Goal: Information Seeking & Learning: Learn about a topic

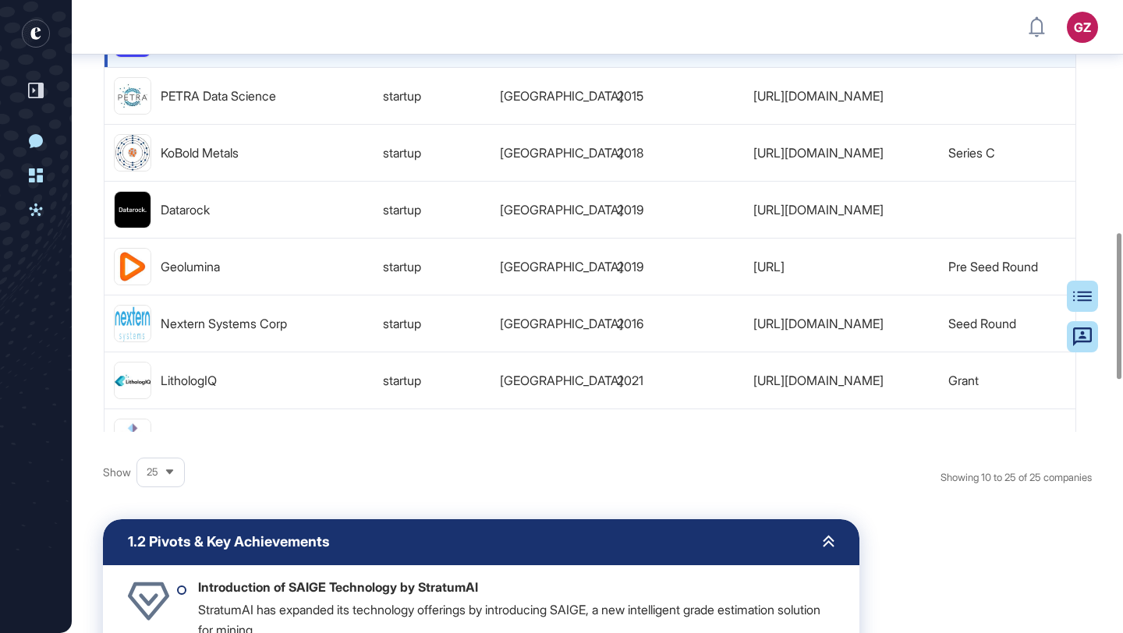
click at [813, 67] on div "[URL][DOMAIN_NAME]" at bounding box center [841, 39] width 195 height 56
click at [821, 44] on link "[URL][DOMAIN_NAME]" at bounding box center [818, 39] width 130 height 12
click at [1103, 158] on div "Tracking Report [DATE] - [DATE] -- StratumAI Report Sources Table of Contents A…" at bounding box center [597, 332] width 1051 height 2519
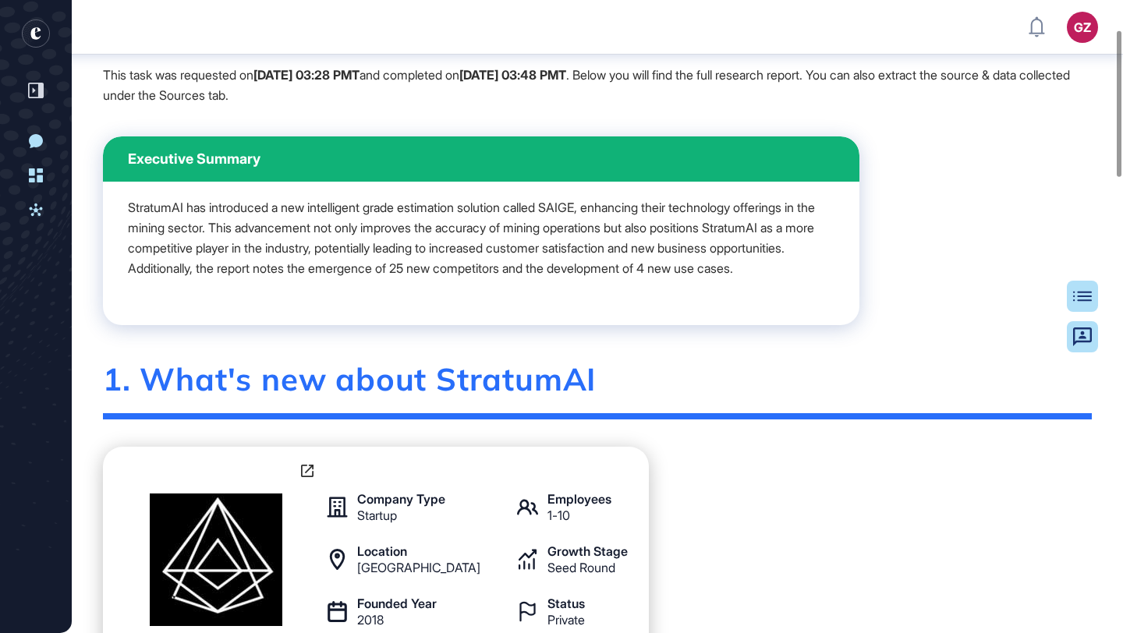
scroll to position [135, 0]
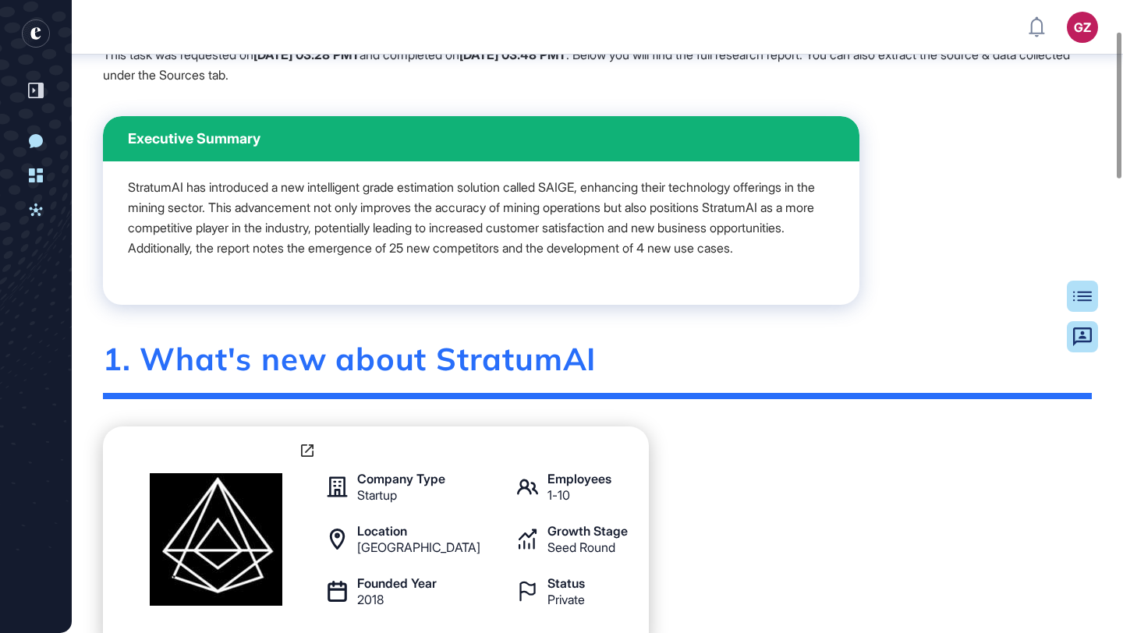
click at [430, 235] on p "StratumAI has introduced a new intelligent grade estimation solution called SAI…" at bounding box center [481, 217] width 706 height 81
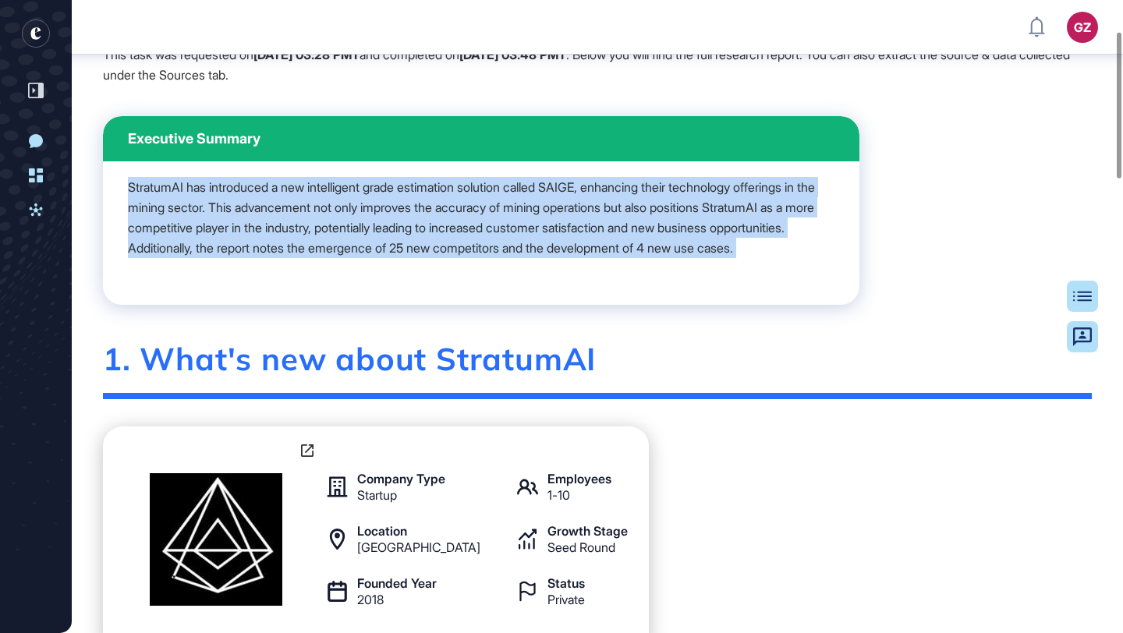
click at [430, 235] on p "StratumAI has introduced a new intelligent grade estimation solution called SAI…" at bounding box center [481, 217] width 706 height 81
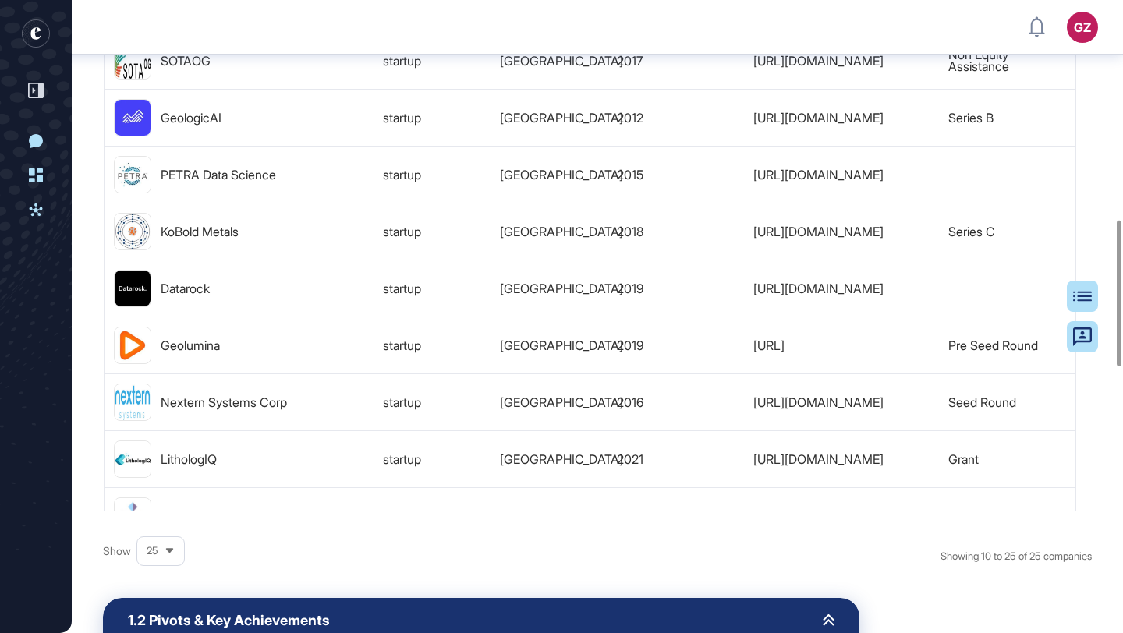
scroll to position [950, 0]
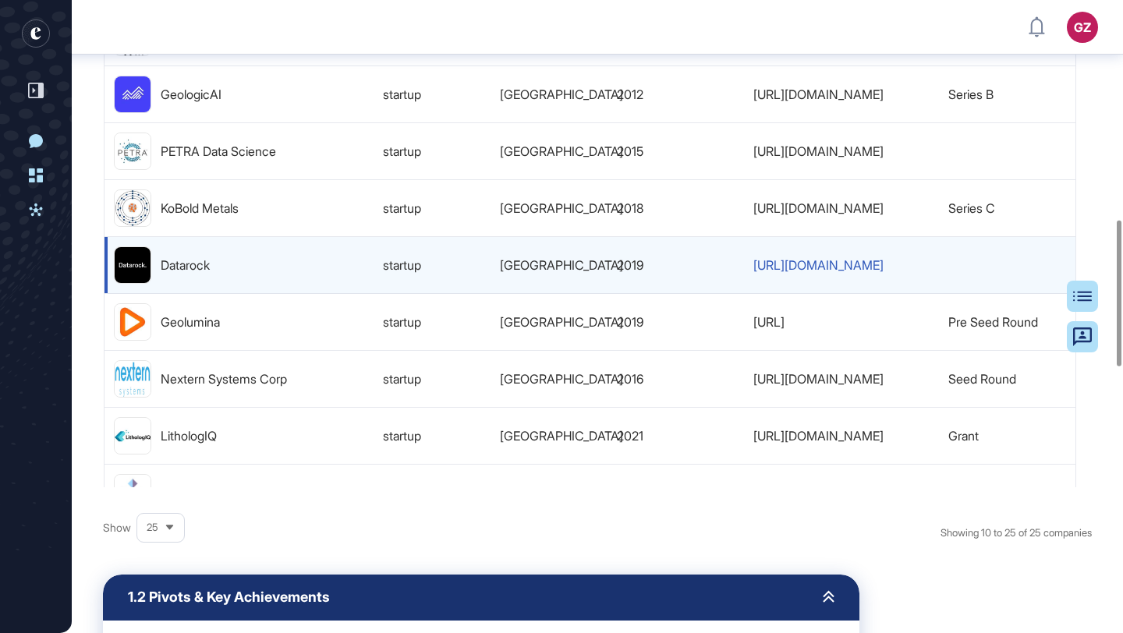
click at [883, 271] on link "[URL][DOMAIN_NAME]" at bounding box center [818, 265] width 130 height 12
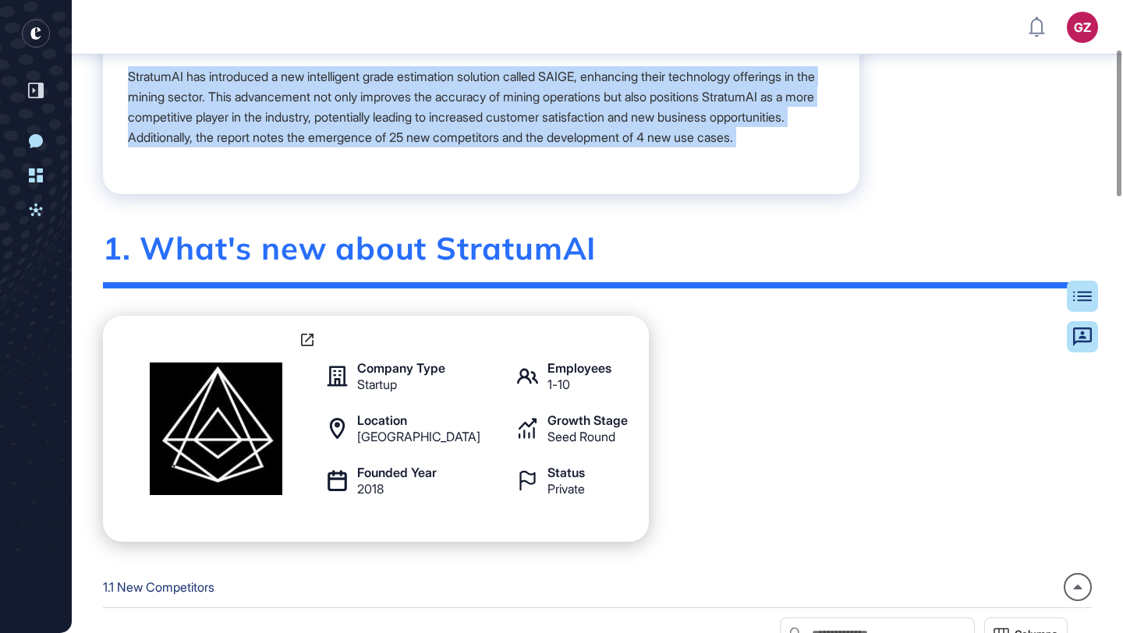
scroll to position [181, 0]
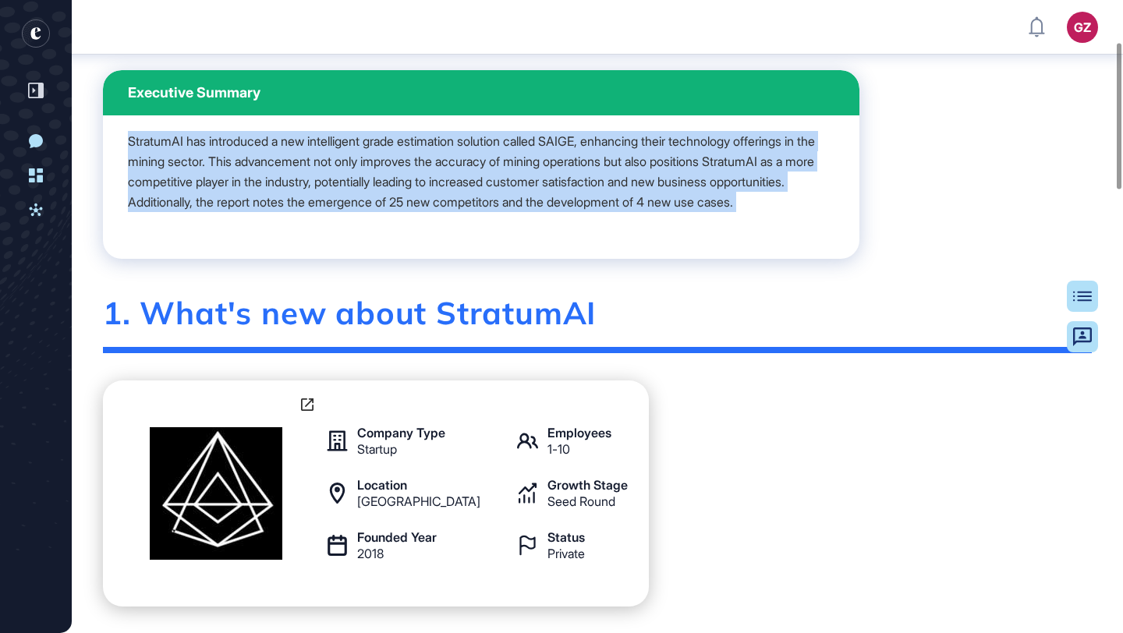
copy div "StratumAI has introduced a new intelligent grade estimation solution called SAI…"
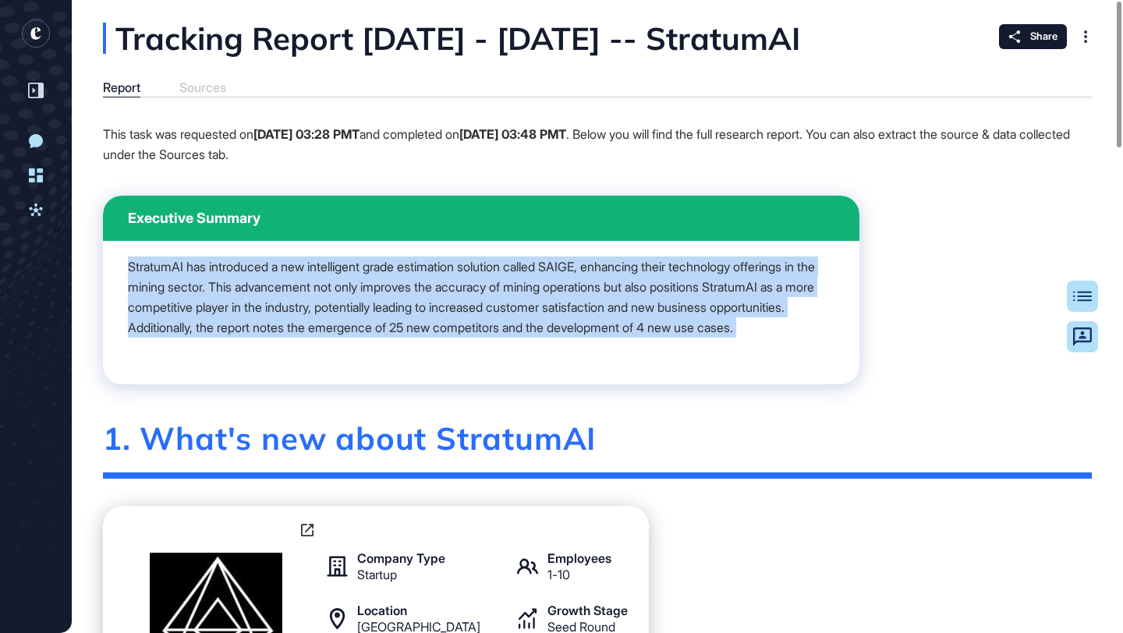
scroll to position [0, 0]
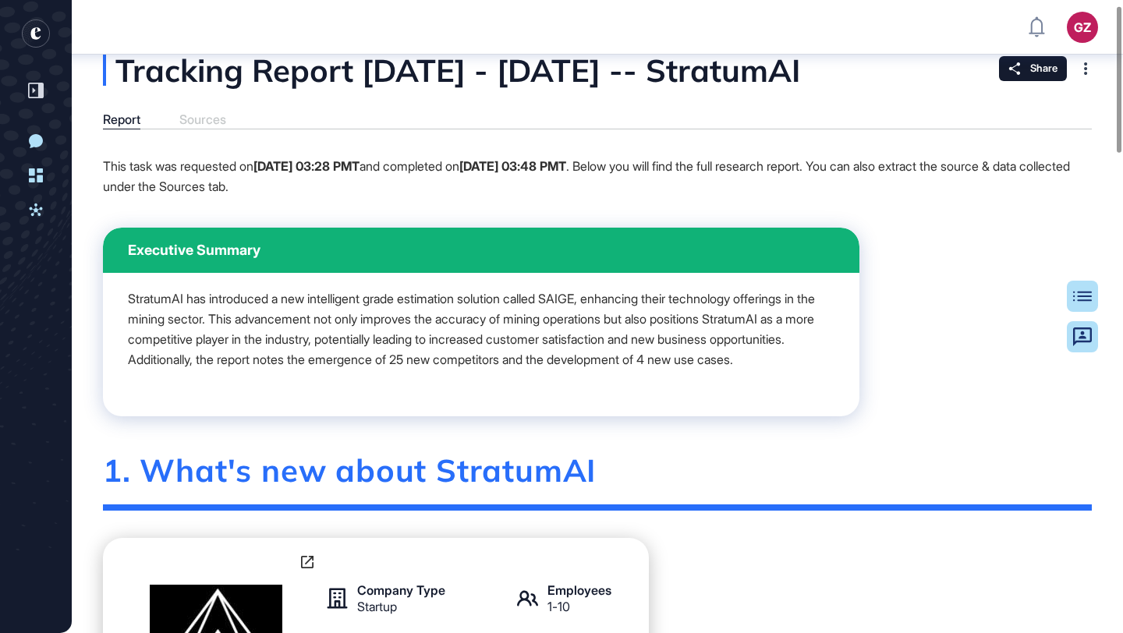
click at [566, 174] on strong "[DATE] 03:48 PMT" at bounding box center [512, 166] width 107 height 16
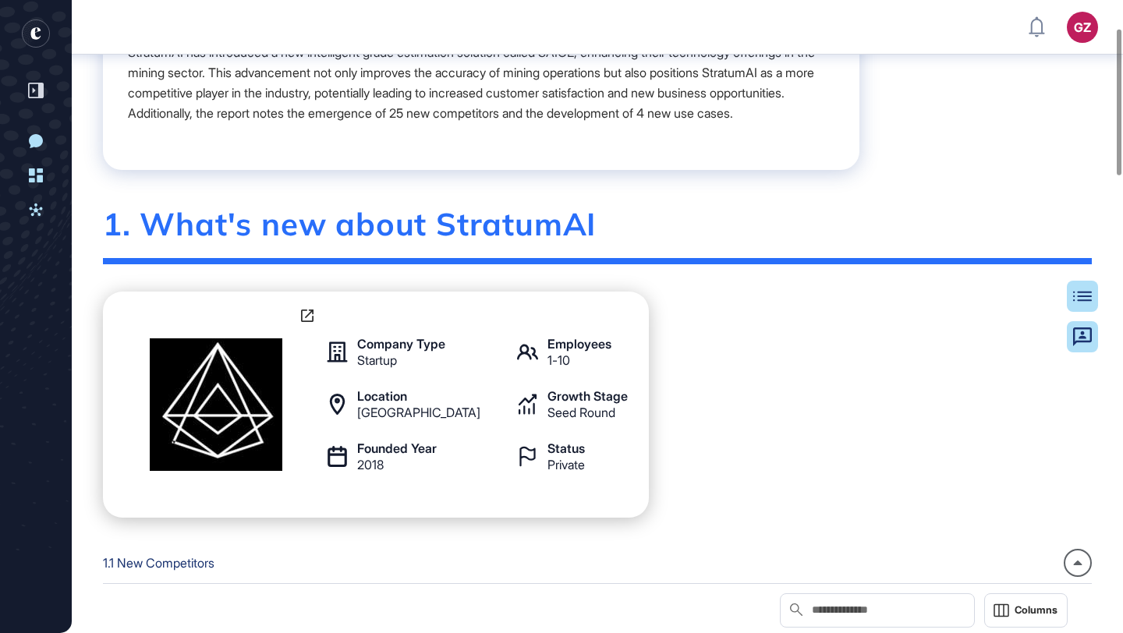
scroll to position [295, 0]
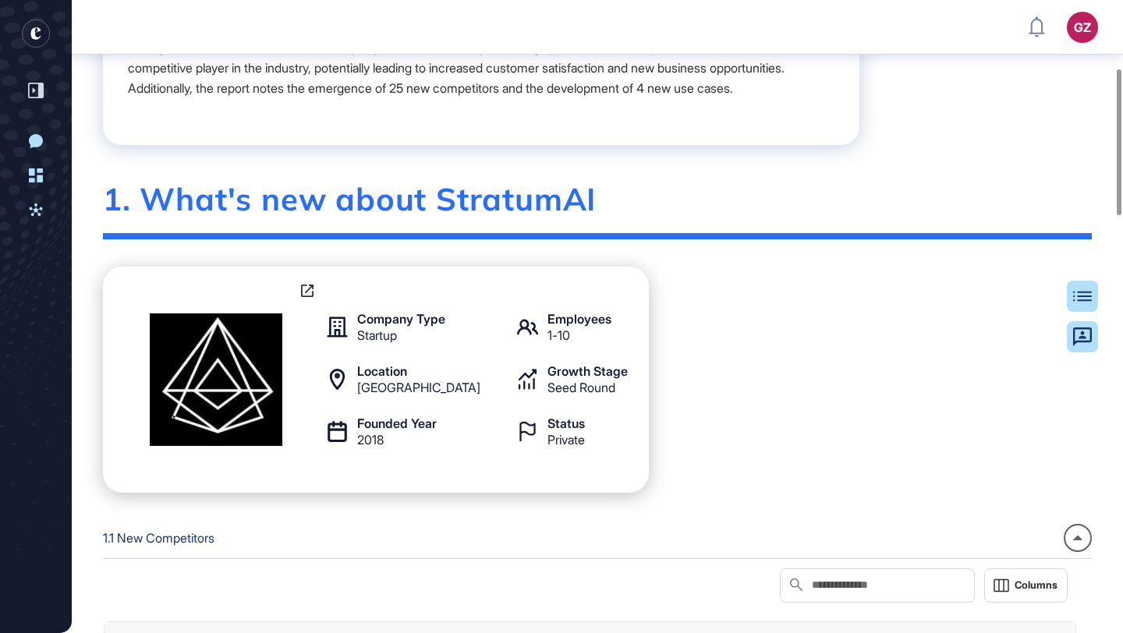
click at [306, 303] on div at bounding box center [307, 292] width 12 height 20
click at [306, 297] on icon at bounding box center [307, 291] width 12 height 12
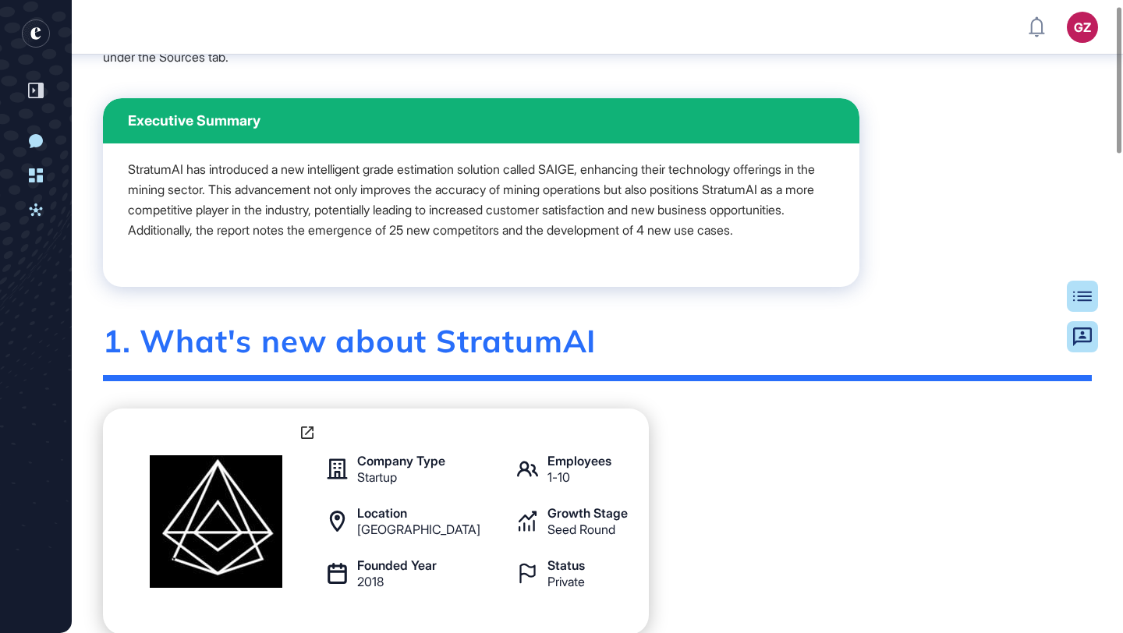
scroll to position [0, 0]
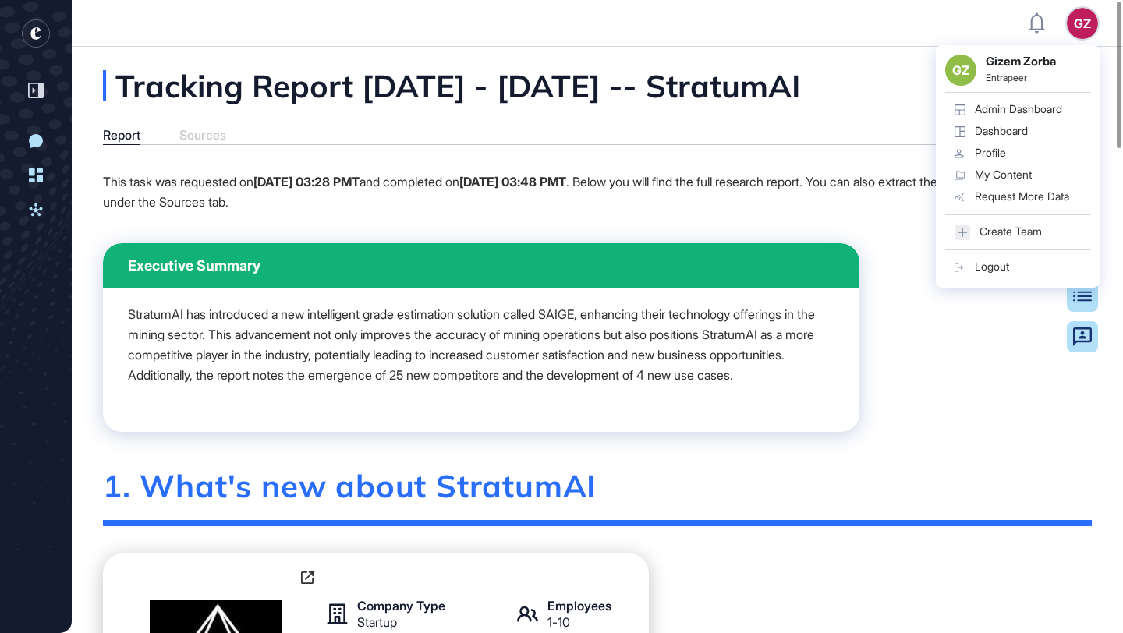
click at [1084, 24] on div "GZ GZ Gizem Zorba Entrapeer Admin Dashboard Dashboard Profile My Content Reques…" at bounding box center [1082, 23] width 31 height 31
click at [1036, 114] on div "Admin Dashboard" at bounding box center [1018, 109] width 87 height 12
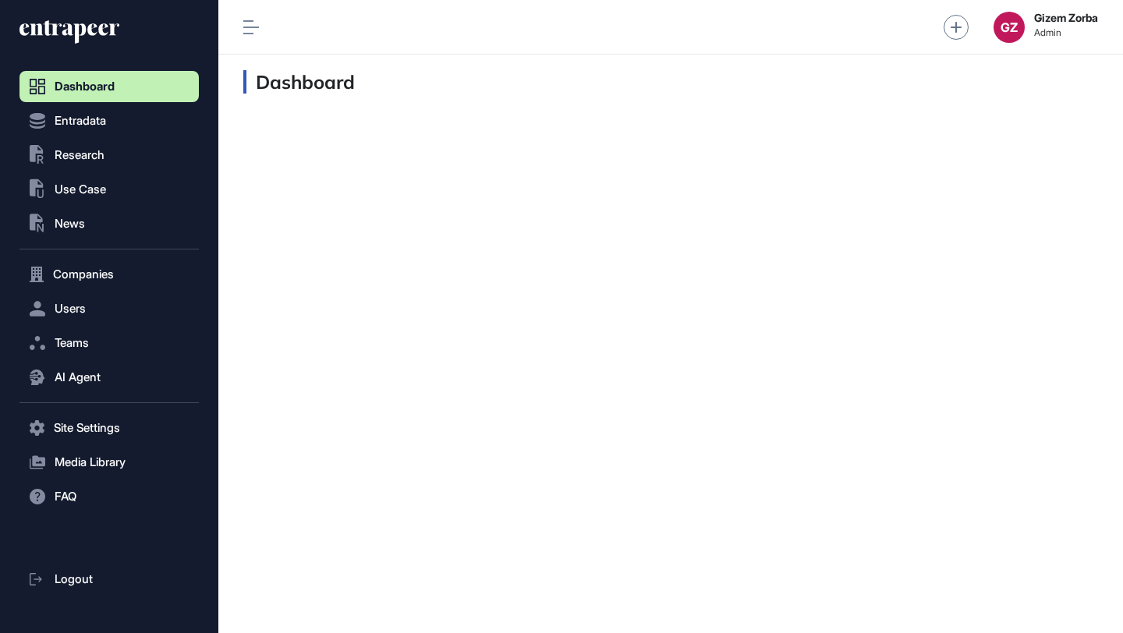
scroll to position [1, 1]
click at [184, 412] on button ".st0{fill:currentColor} Research" at bounding box center [108, 427] width 179 height 31
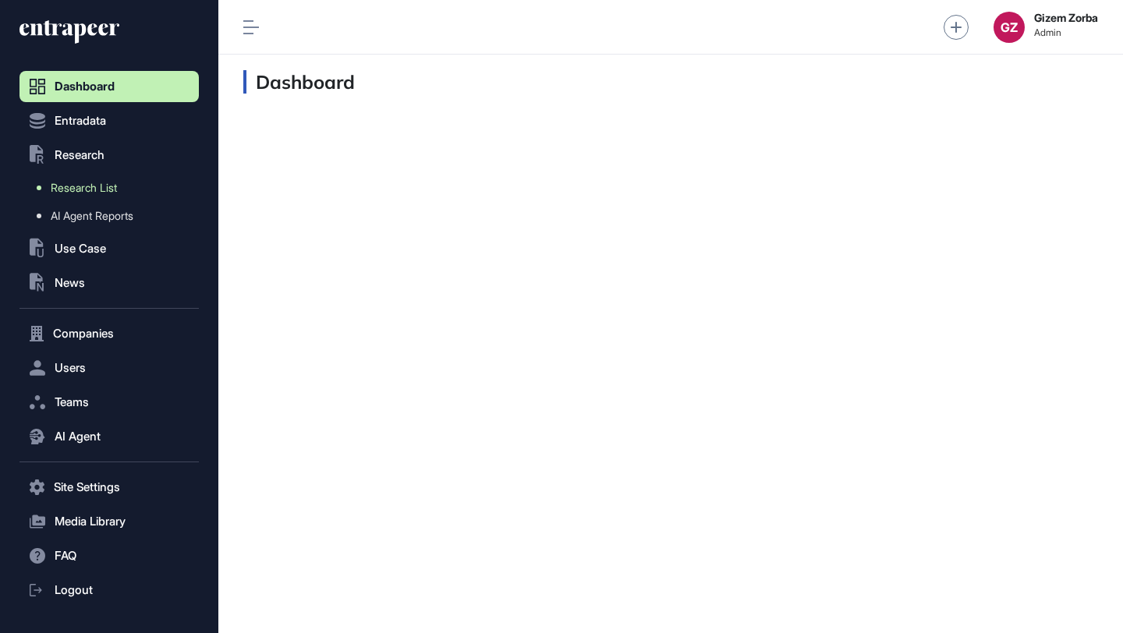
click at [141, 194] on link "Research List" at bounding box center [113, 188] width 172 height 28
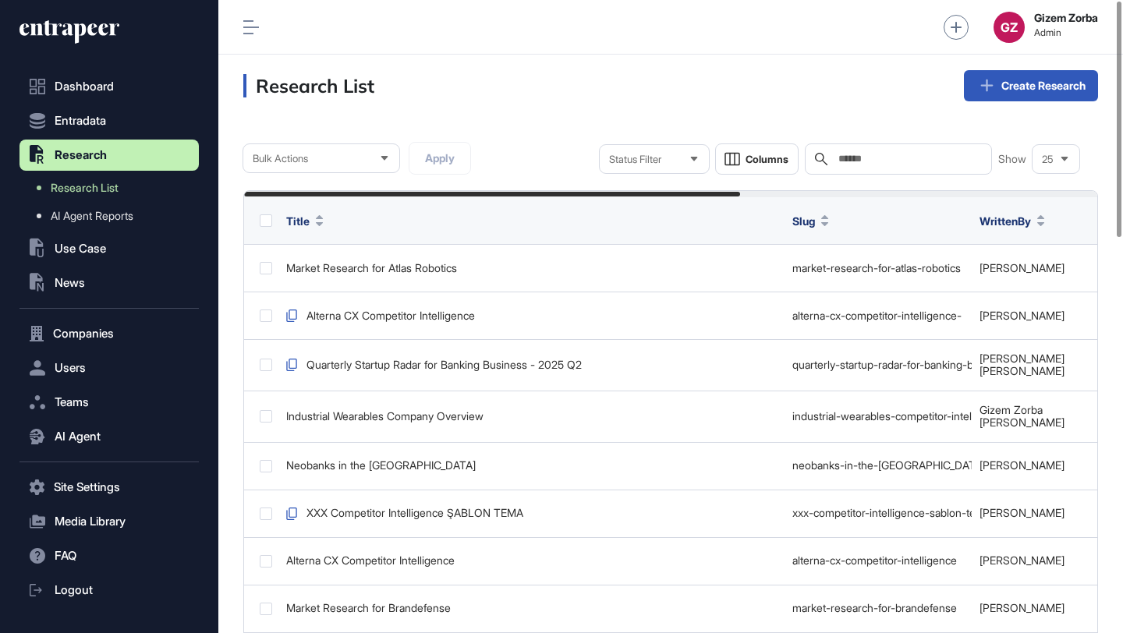
click at [907, 161] on input "text" at bounding box center [909, 159] width 145 height 12
type input "*********"
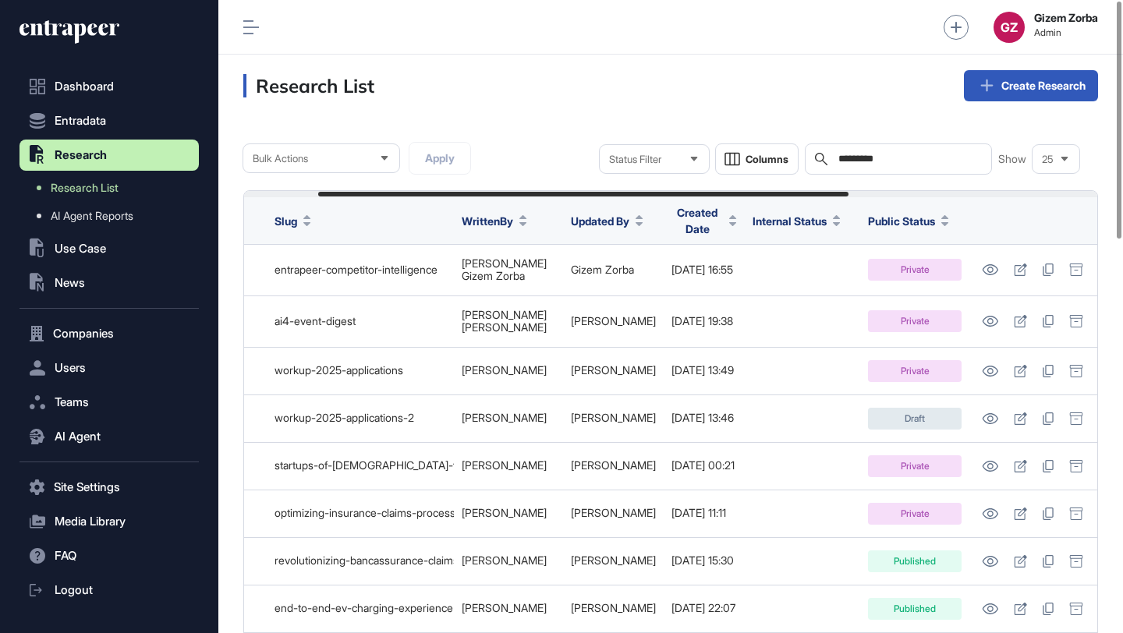
scroll to position [0, 520]
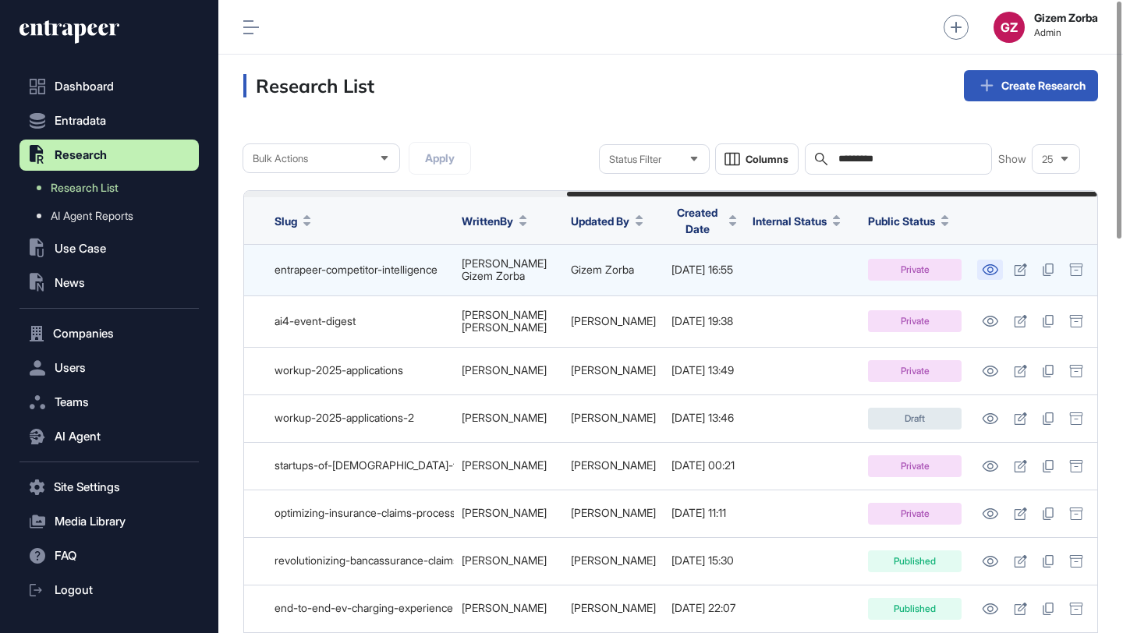
click at [994, 264] on icon at bounding box center [990, 269] width 16 height 11
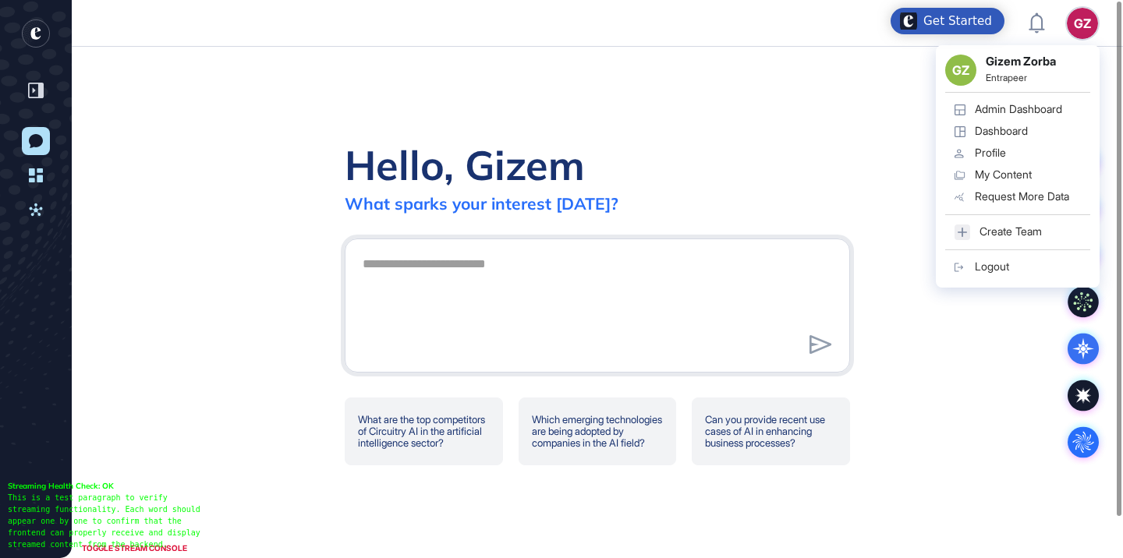
click at [1084, 35] on div "GZ" at bounding box center [1082, 23] width 31 height 31
click at [1035, 101] on link "Admin Dashboard" at bounding box center [1017, 110] width 145 height 22
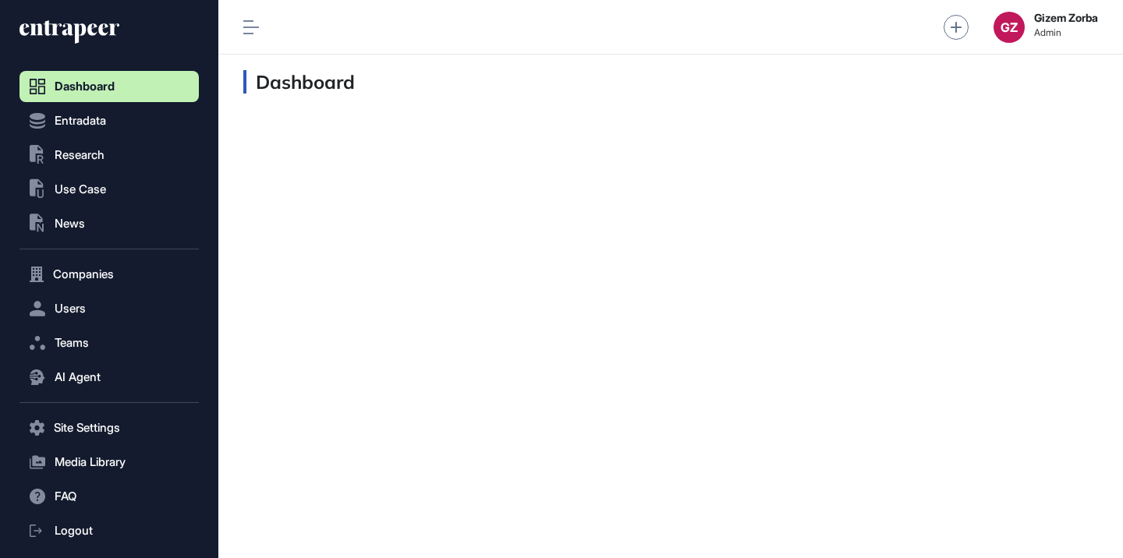
scroll to position [1, 1]
click at [147, 412] on button ".st0{fill:currentColor} Research" at bounding box center [108, 427] width 179 height 31
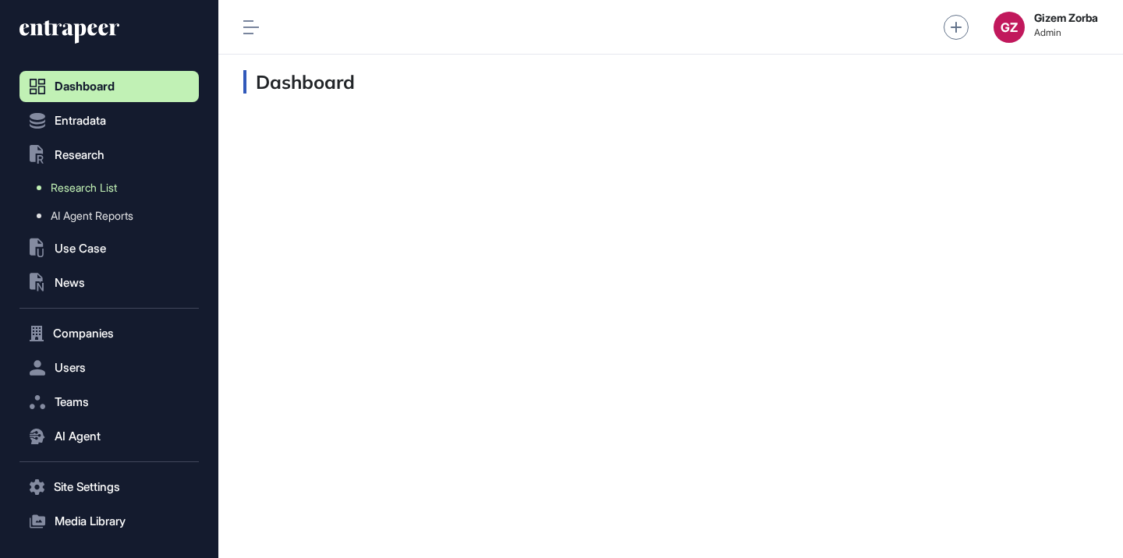
click at [127, 189] on link "Research List" at bounding box center [113, 188] width 172 height 28
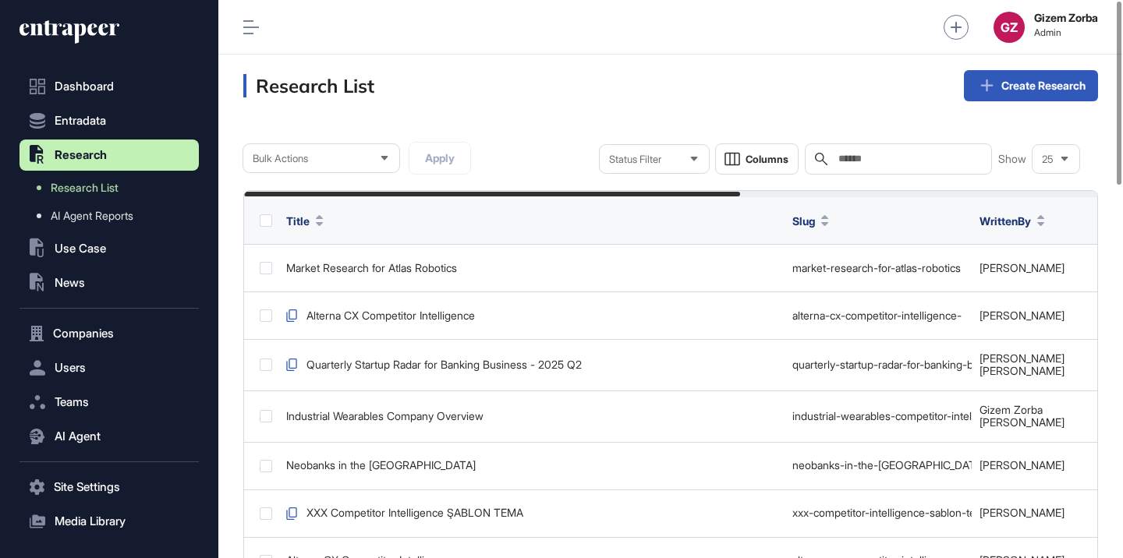
click at [853, 156] on input "text" at bounding box center [909, 159] width 145 height 12
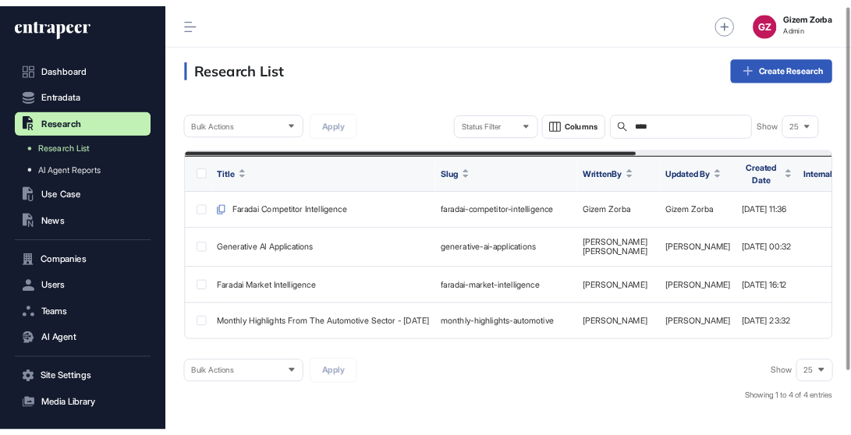
scroll to position [0, 370]
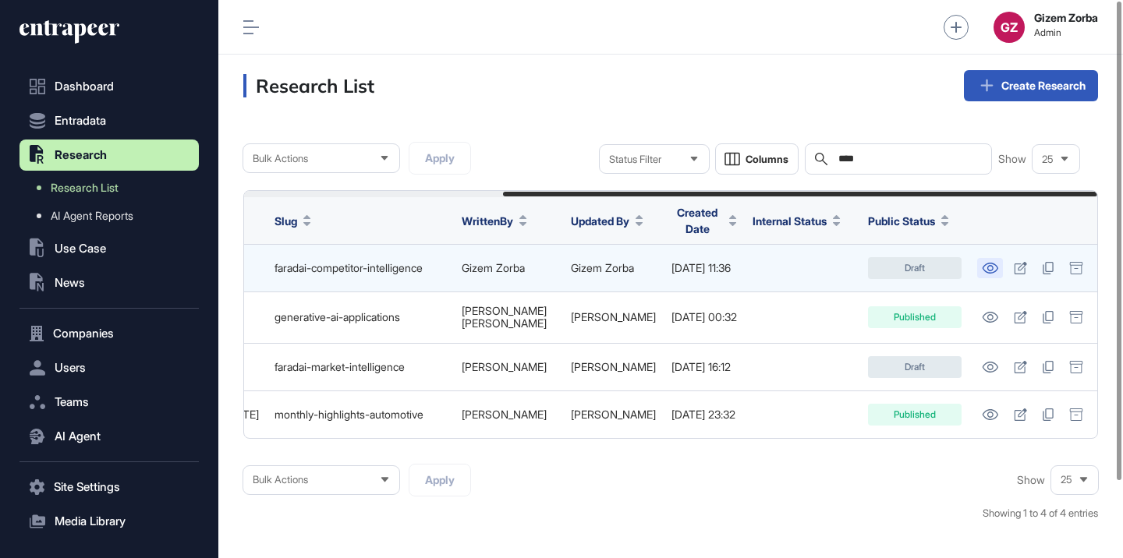
type input "****"
click at [990, 263] on icon at bounding box center [990, 268] width 16 height 11
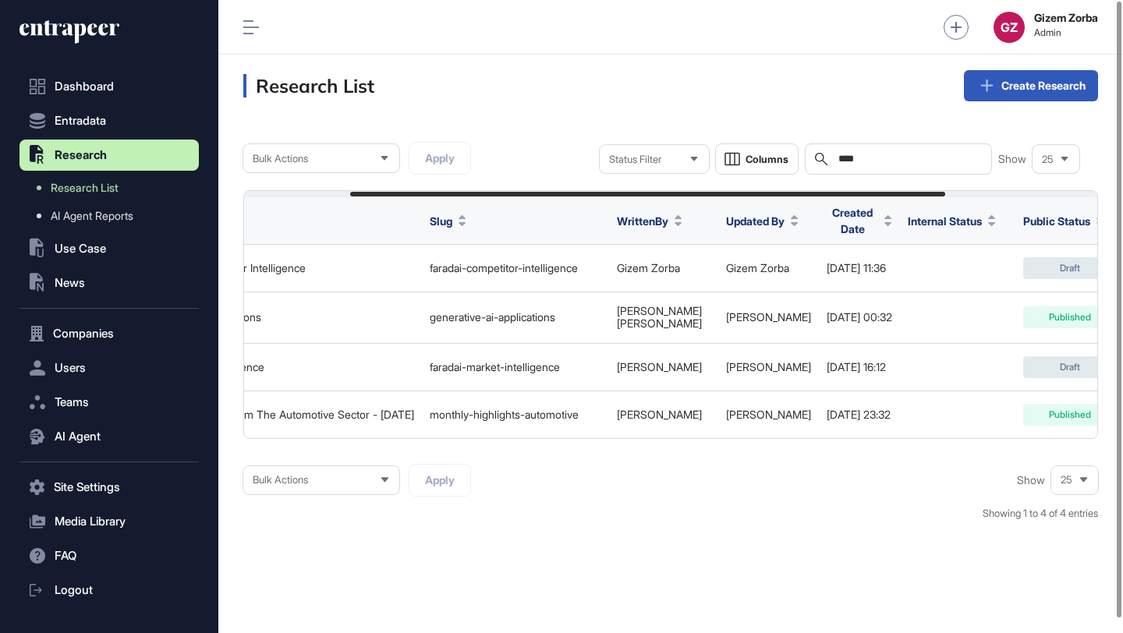
scroll to position [633, 905]
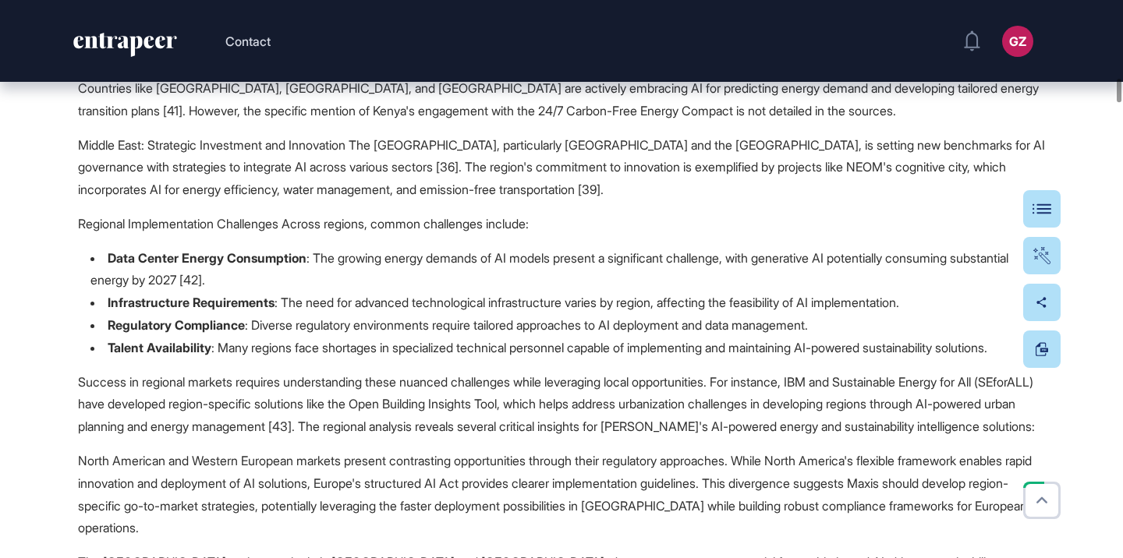
scroll to position [5953, 0]
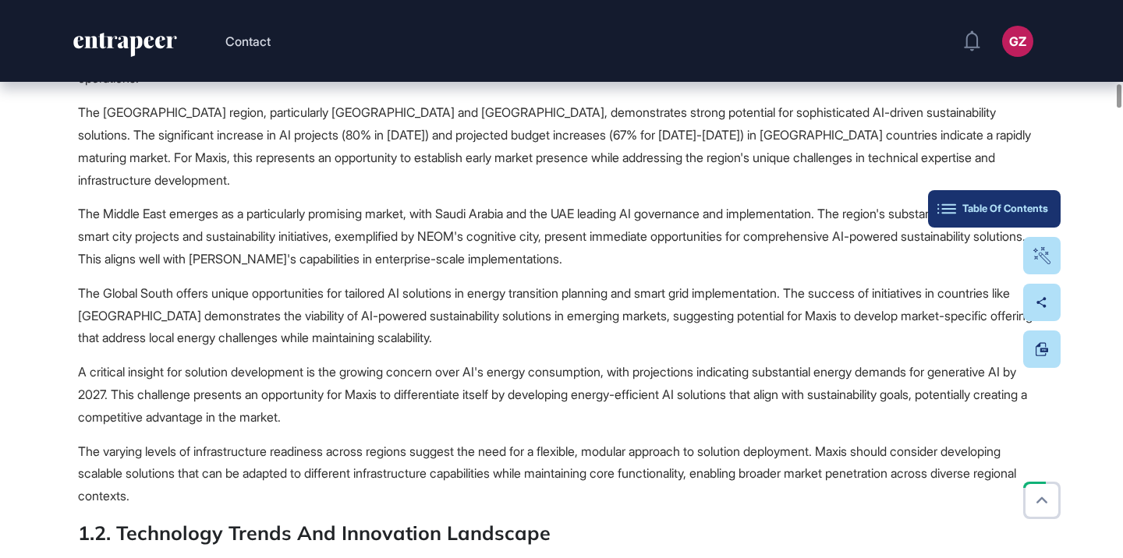
click at [1033, 213] on div "Table Of Contents" at bounding box center [994, 209] width 108 height 12
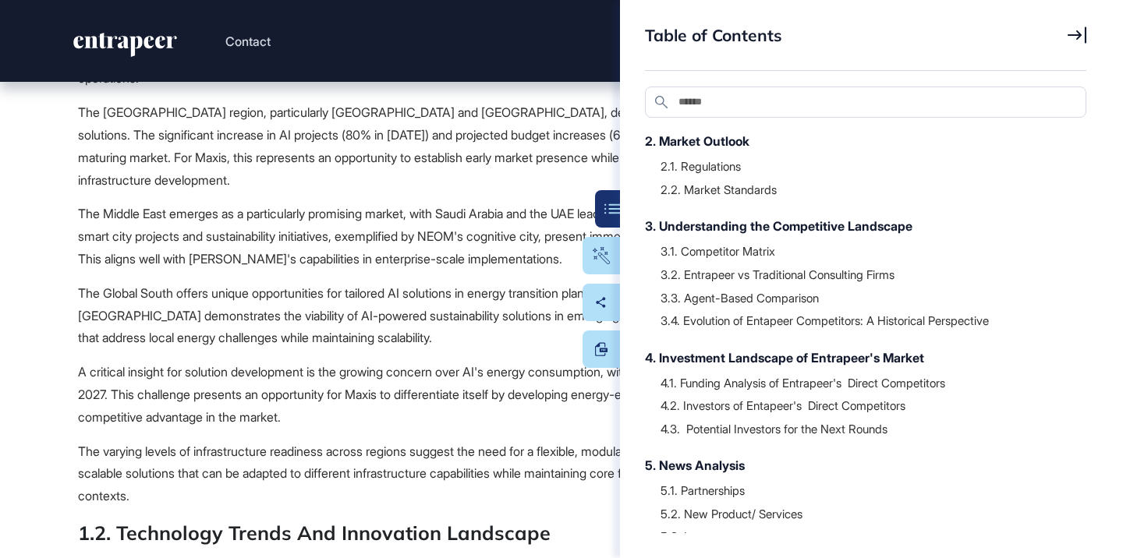
scroll to position [235, 0]
click at [834, 221] on div "3. Understanding the Competitive Landscape" at bounding box center [858, 225] width 426 height 19
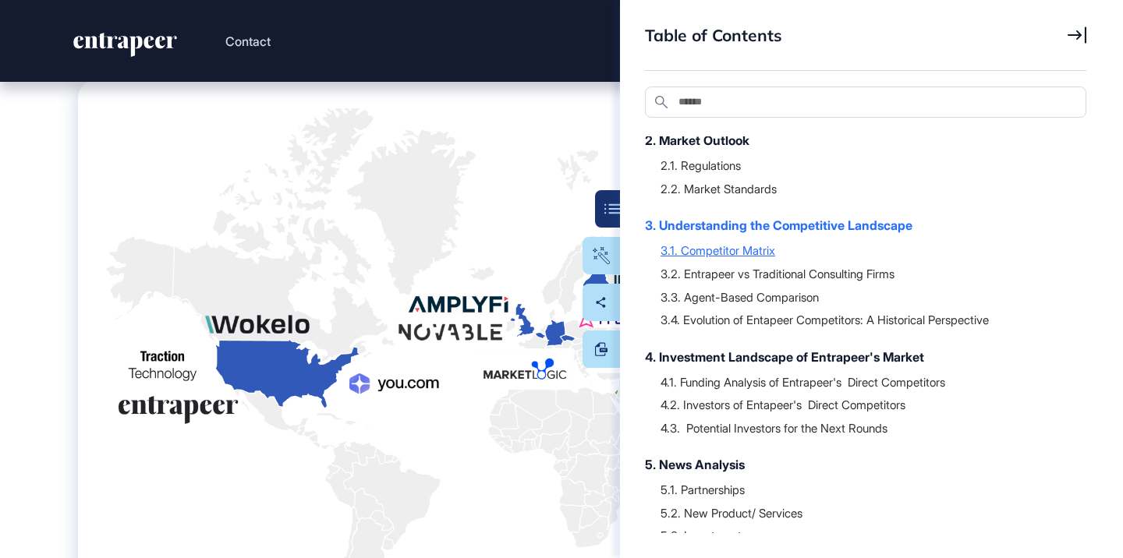
click at [755, 250] on div "3.1. Competitor Matrix" at bounding box center [865, 251] width 410 height 16
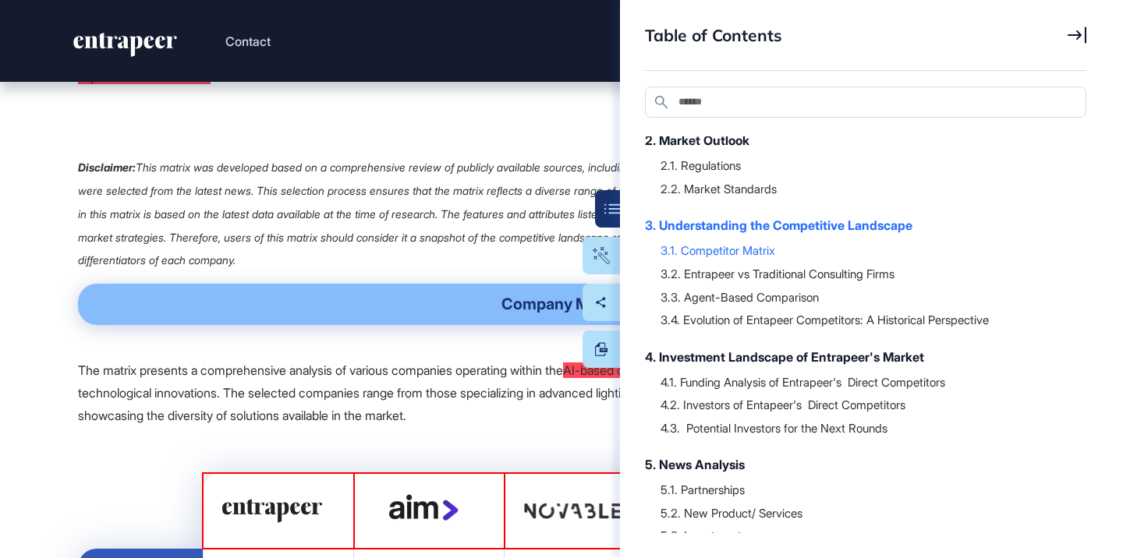
scroll to position [13745, 0]
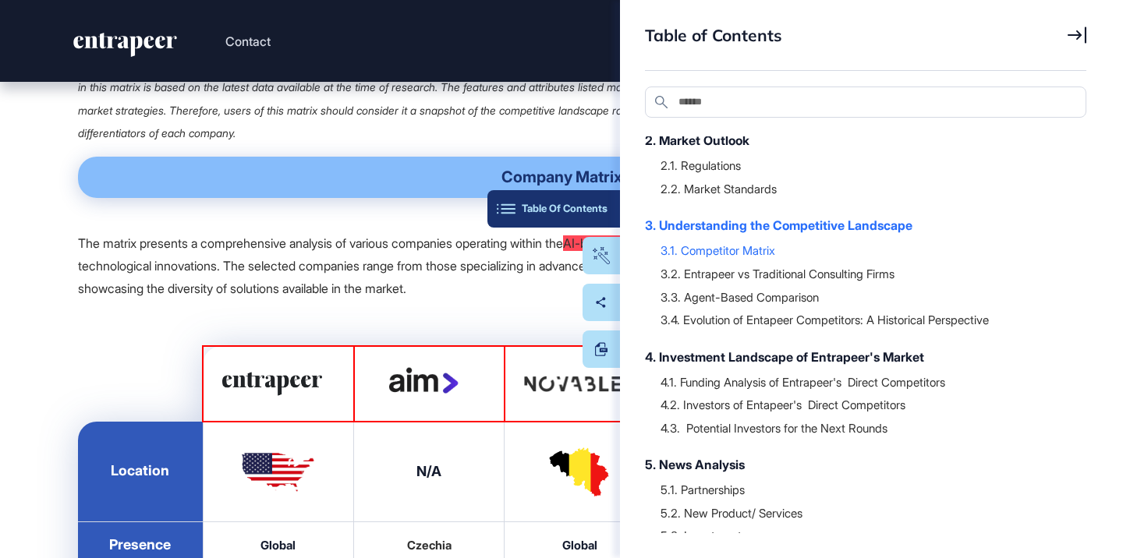
click at [604, 202] on button "Table Of Contents" at bounding box center [553, 208] width 133 height 37
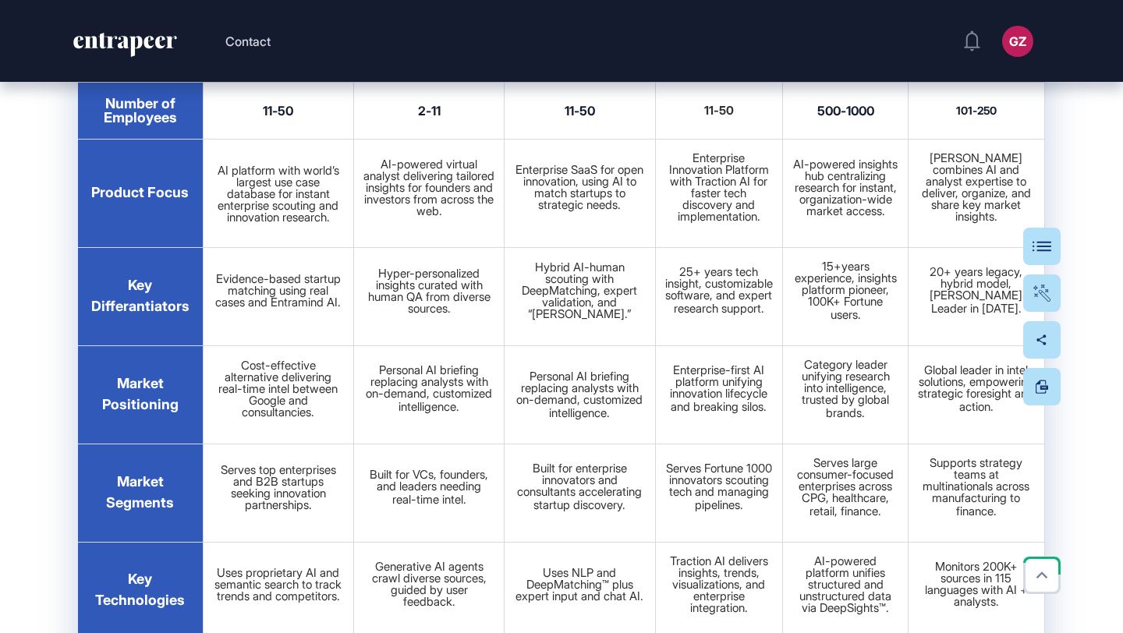
scroll to position [633, 1123]
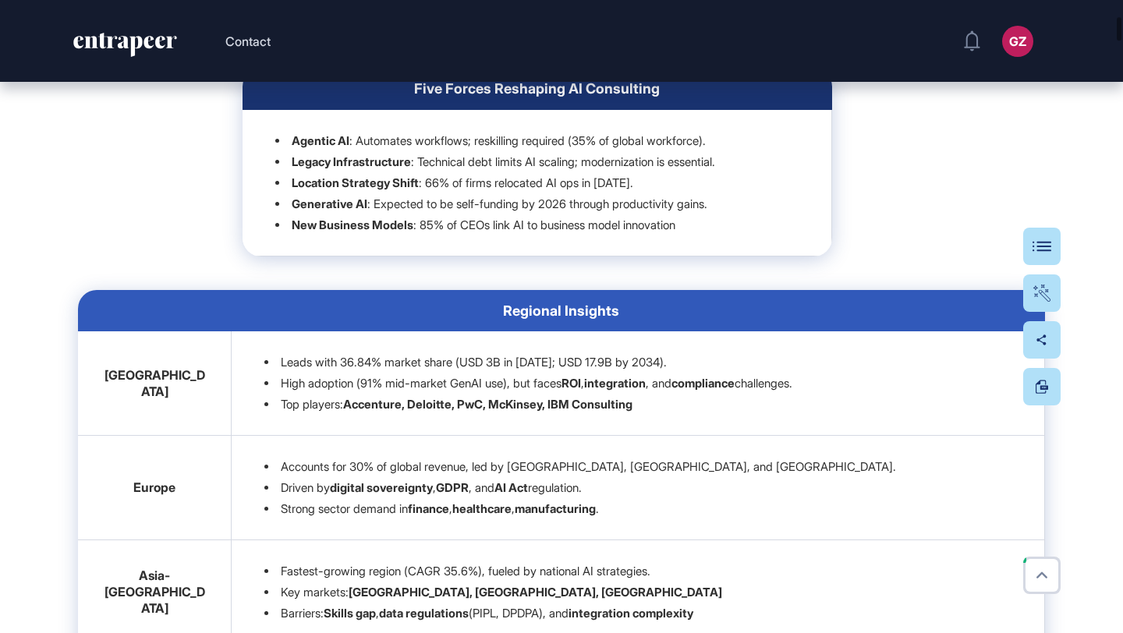
scroll to position [1737, 0]
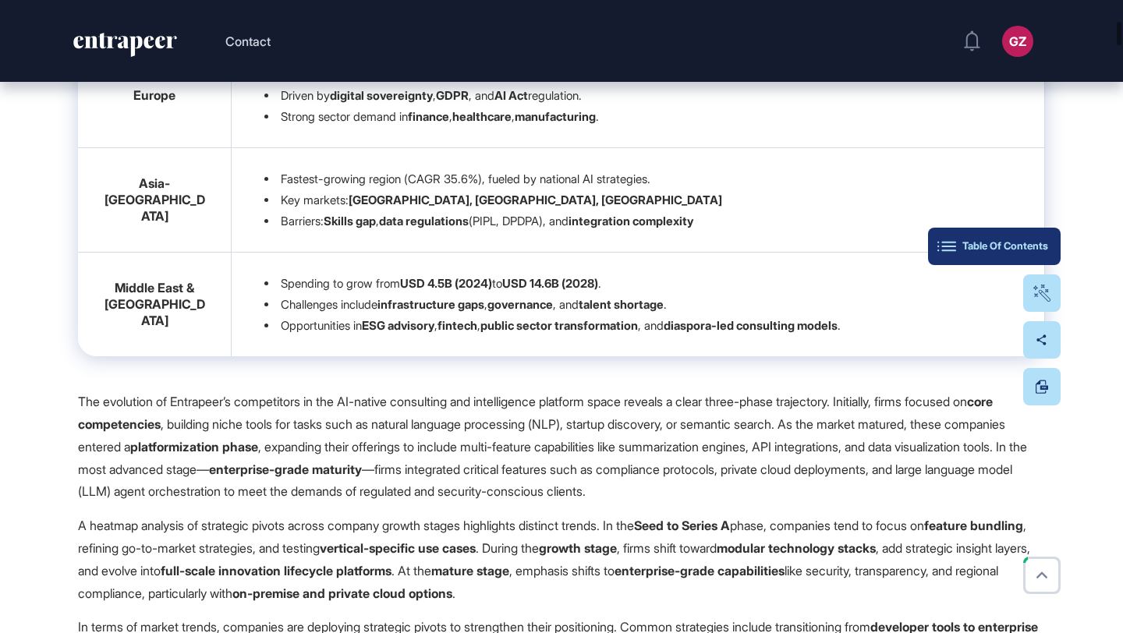
click at [1043, 246] on div "Table Of Contents" at bounding box center [994, 246] width 108 height 12
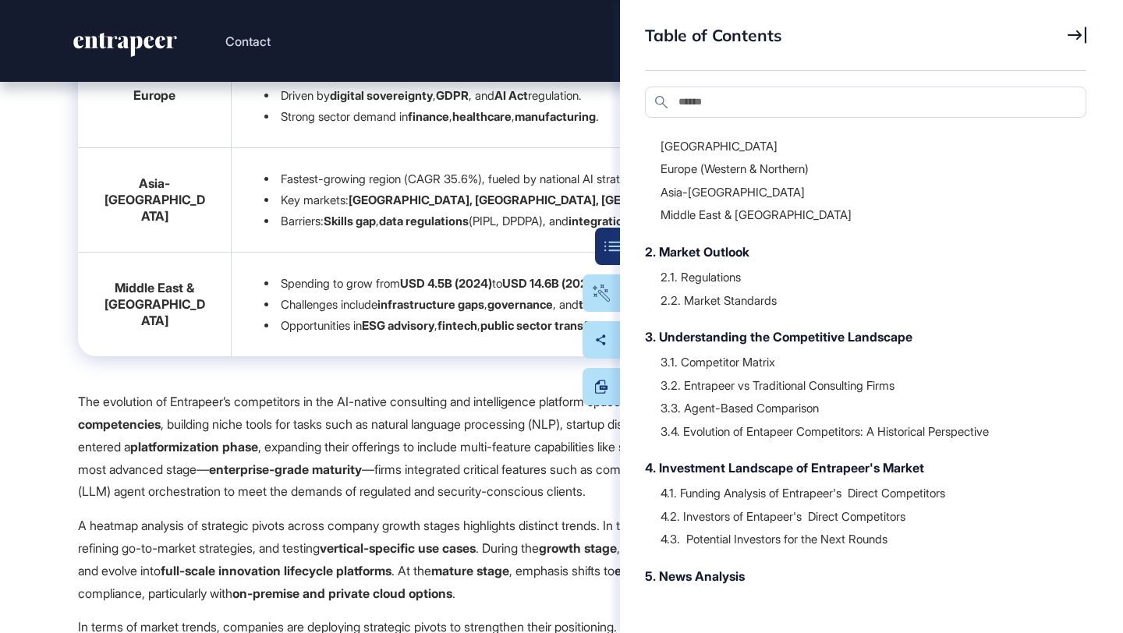
scroll to position [207, 0]
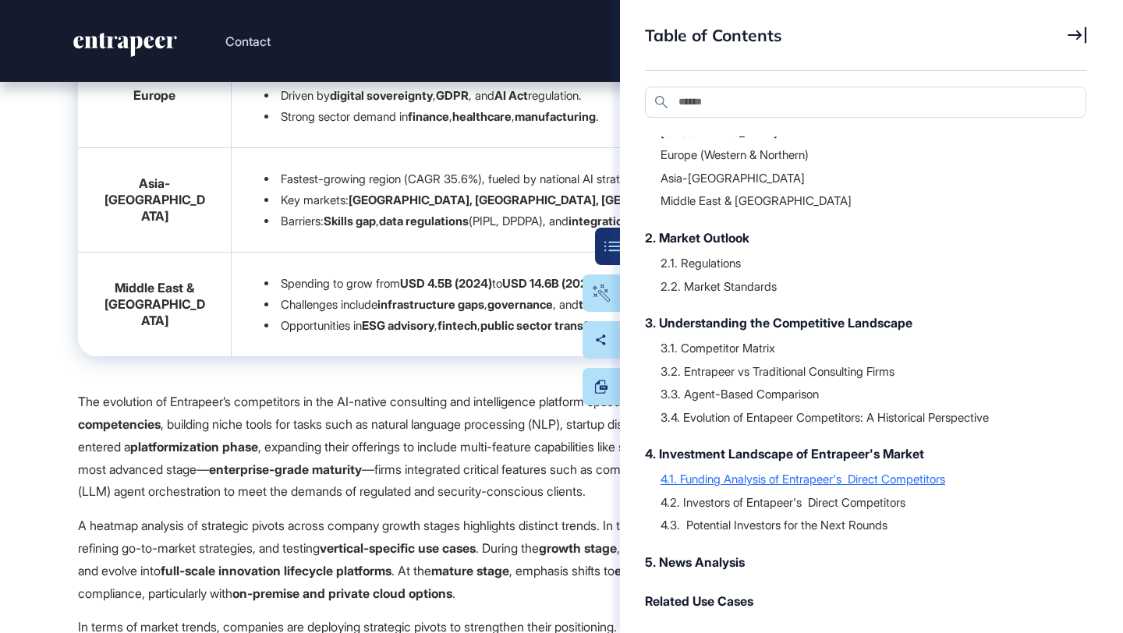
click at [703, 484] on div "4.1. Funding Analysis of Entrapeer's Direct Competitors" at bounding box center [865, 479] width 410 height 16
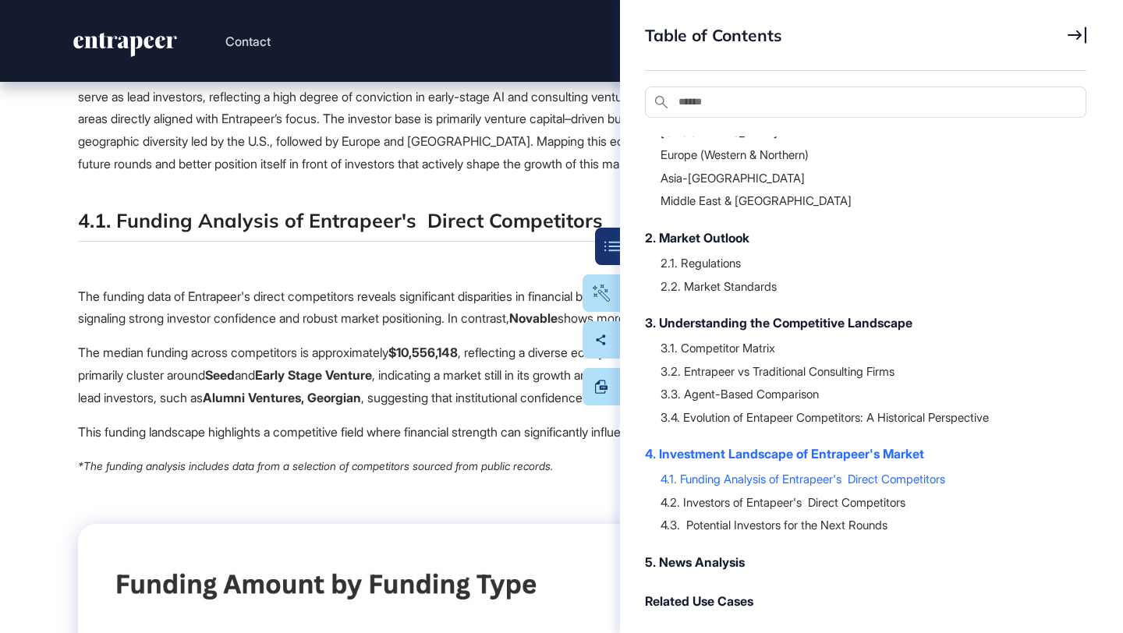
scroll to position [38700, 0]
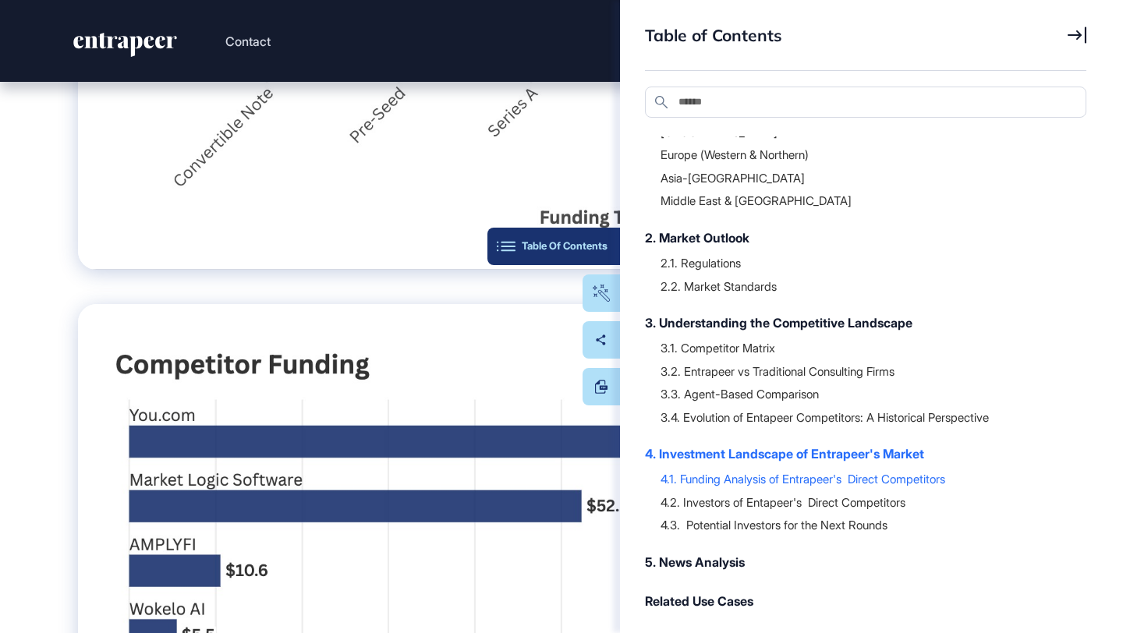
click at [599, 232] on button "Table Of Contents" at bounding box center [553, 246] width 133 height 37
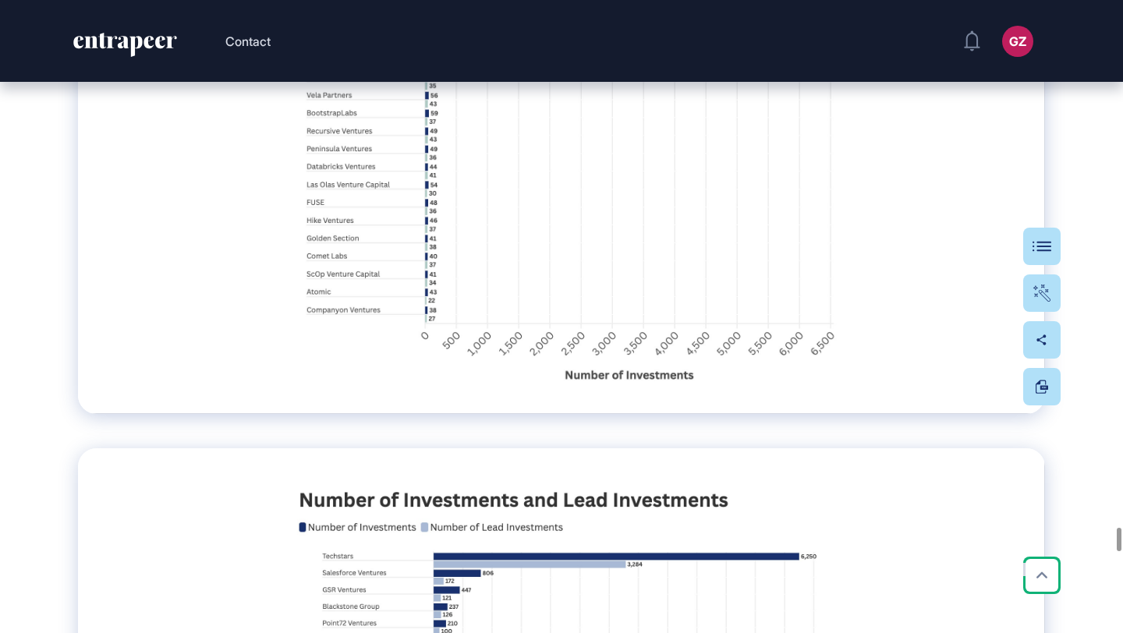
scroll to position [45234, 0]
